Goal: Information Seeking & Learning: Learn about a topic

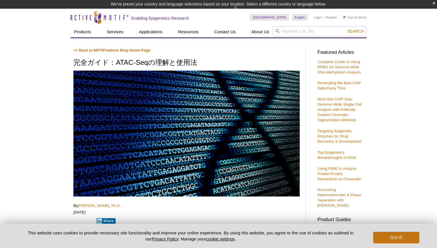
scroll to position [863, 0]
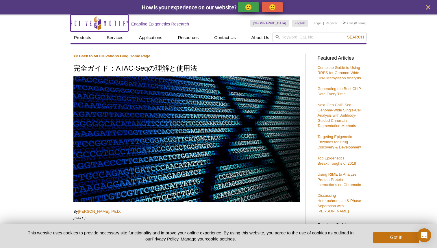
click at [83, 23] on icon "Active Motif Logo" at bounding box center [99, 23] width 58 height 14
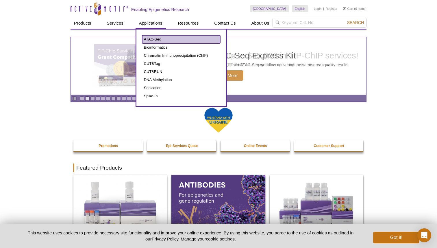
click at [155, 39] on link "ATAC-Seq" at bounding box center [181, 39] width 78 height 8
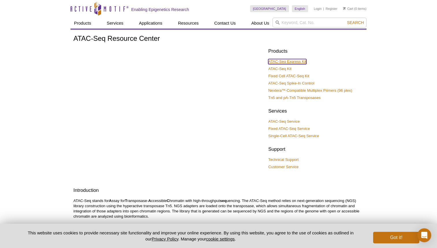
click at [284, 61] on link "ATAC-Seq Express Kit" at bounding box center [287, 61] width 38 height 5
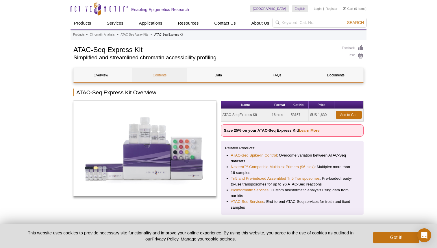
click at [155, 74] on link "Contents" at bounding box center [159, 75] width 54 height 14
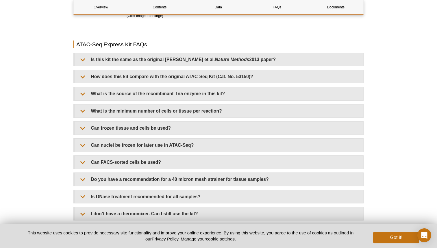
scroll to position [1169, 0]
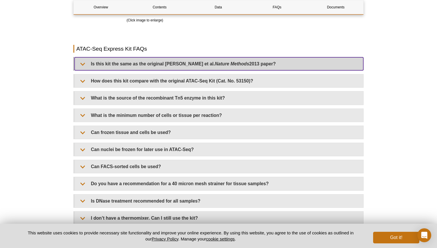
click at [83, 64] on summary "Is this kit the same as the original Buenrostro et al. Nature Methods 2013 pape…" at bounding box center [219, 63] width 289 height 13
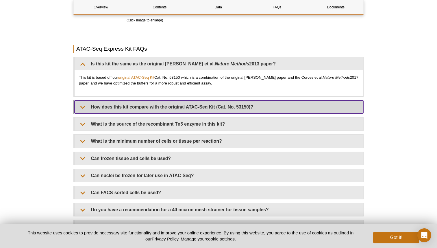
click at [82, 109] on summary "How does this kit compare with the original ATAC-Seq Kit (Cat. No. 53150)?" at bounding box center [219, 106] width 289 height 13
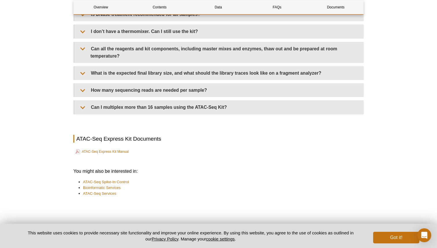
scroll to position [1440, 0]
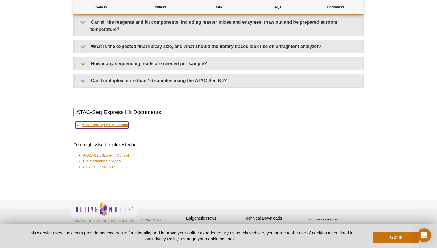
type textarea "ATAC-Seq Express Kit Manual"
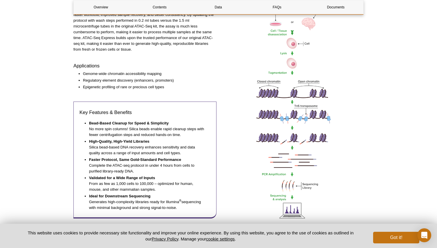
scroll to position [0, 0]
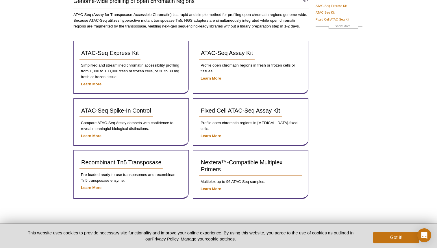
scroll to position [82, 0]
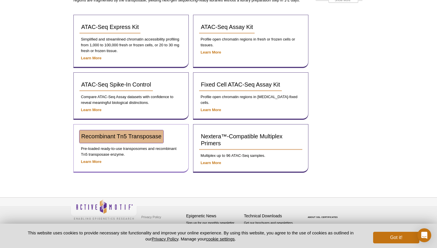
click at [126, 135] on span "Recombinant Tn5 Transposase" at bounding box center [121, 136] width 80 height 6
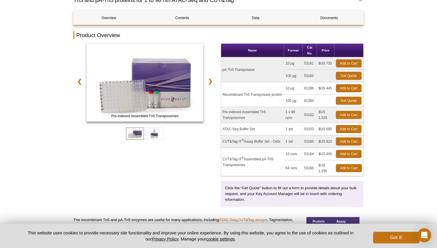
scroll to position [53, 0]
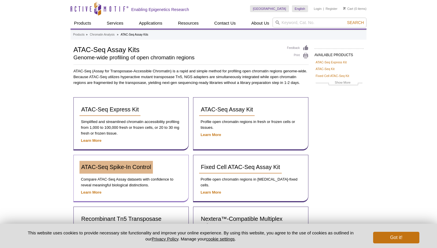
scroll to position [82, 0]
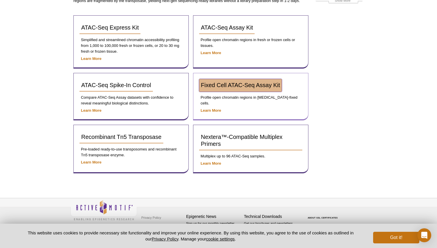
click at [243, 83] on span "Fixed Cell ATAC-Seq Assay Kit" at bounding box center [240, 85] width 79 height 6
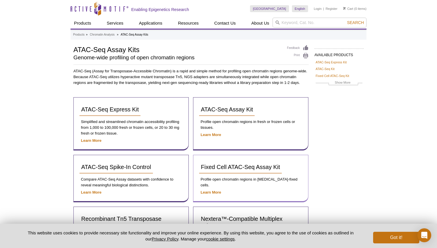
scroll to position [81, 0]
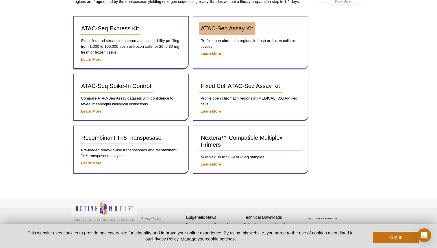
click at [220, 31] on link "ATAC-Seq Assay Kit" at bounding box center [226, 28] width 55 height 13
